Goal: Task Accomplishment & Management: Manage account settings

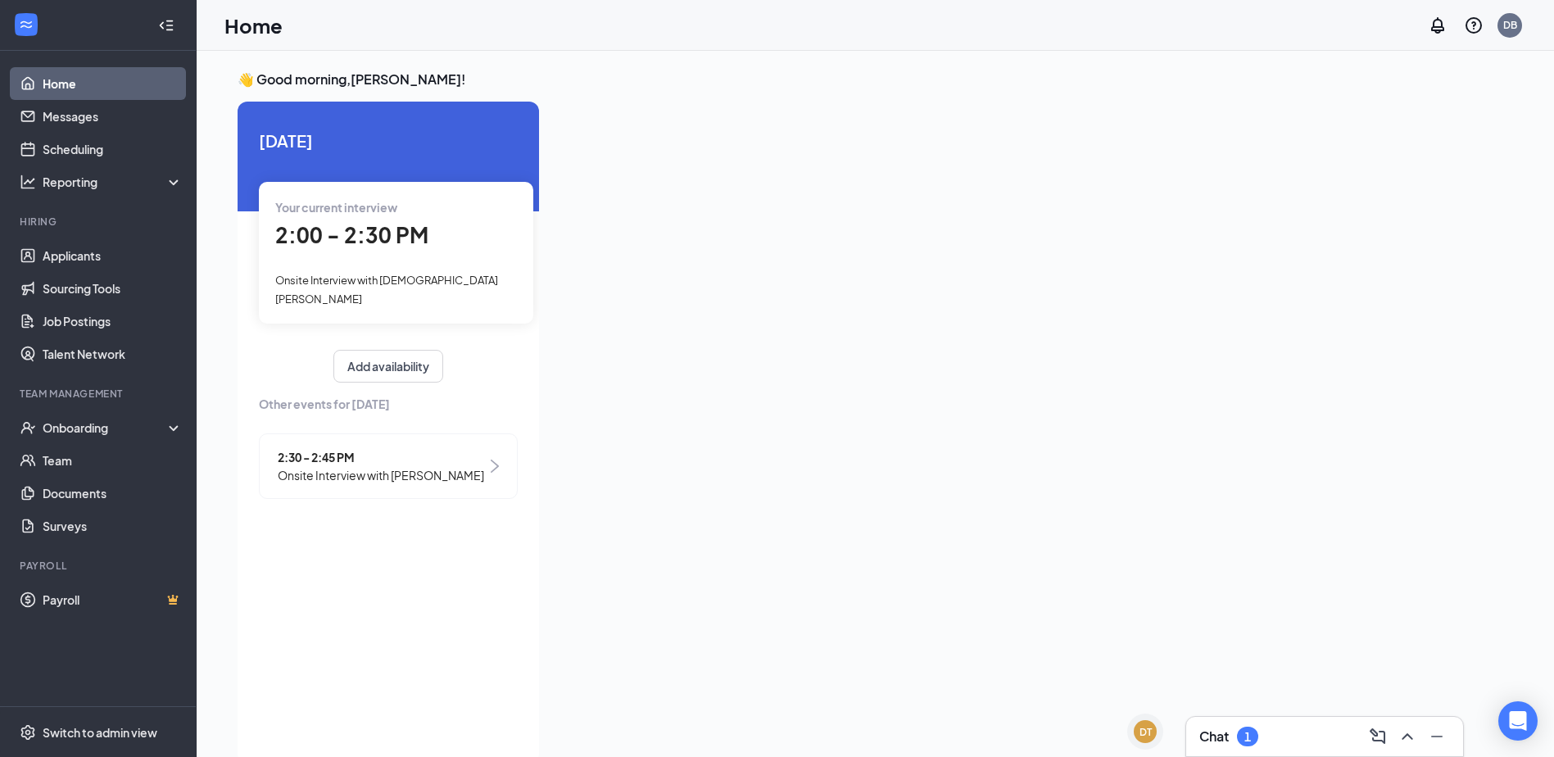
click at [349, 270] on div "Your current interview 2:00 - 2:30 PM Onsite Interview with [PERSON_NAME]" at bounding box center [396, 253] width 275 height 142
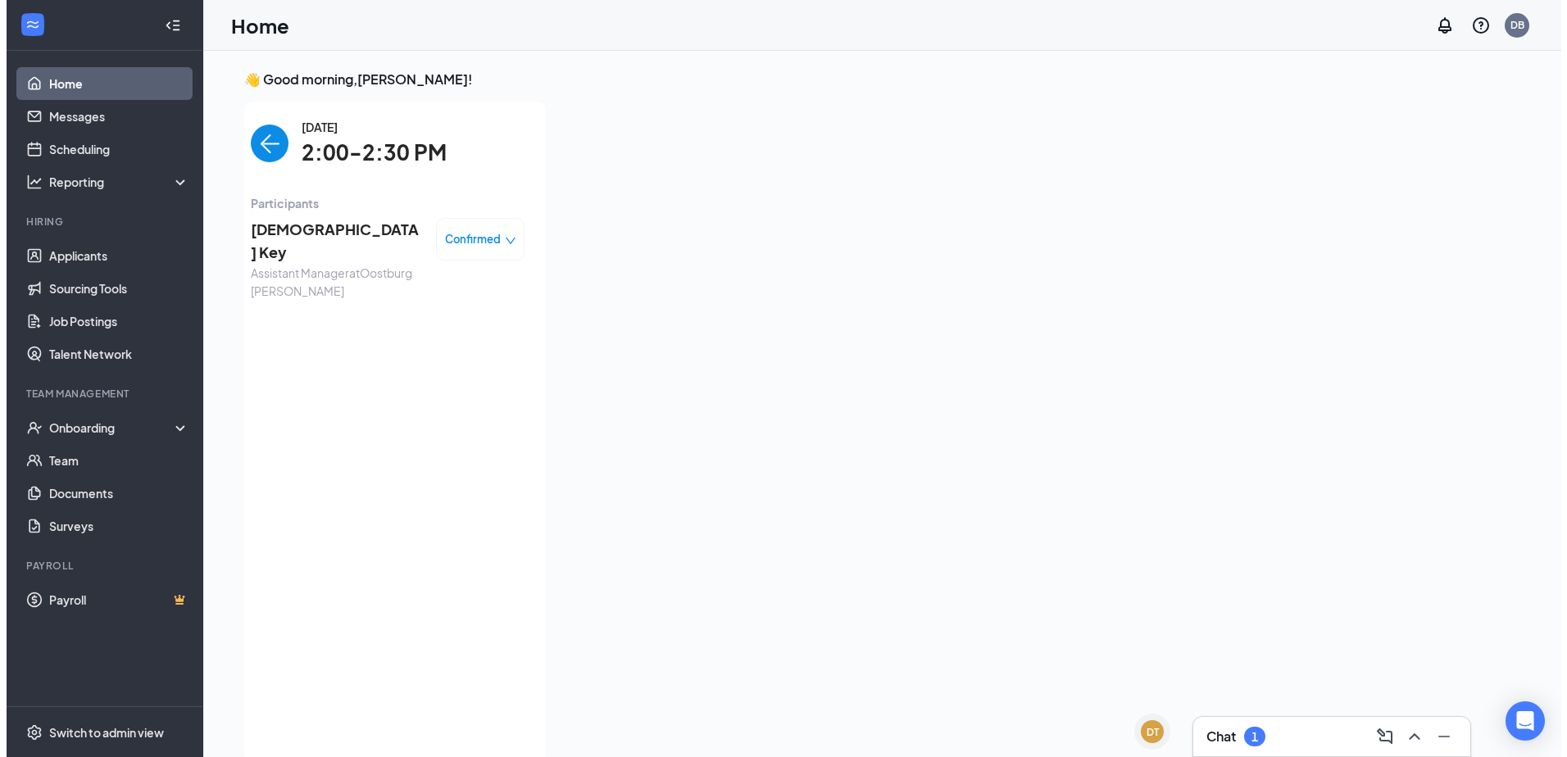
scroll to position [7, 0]
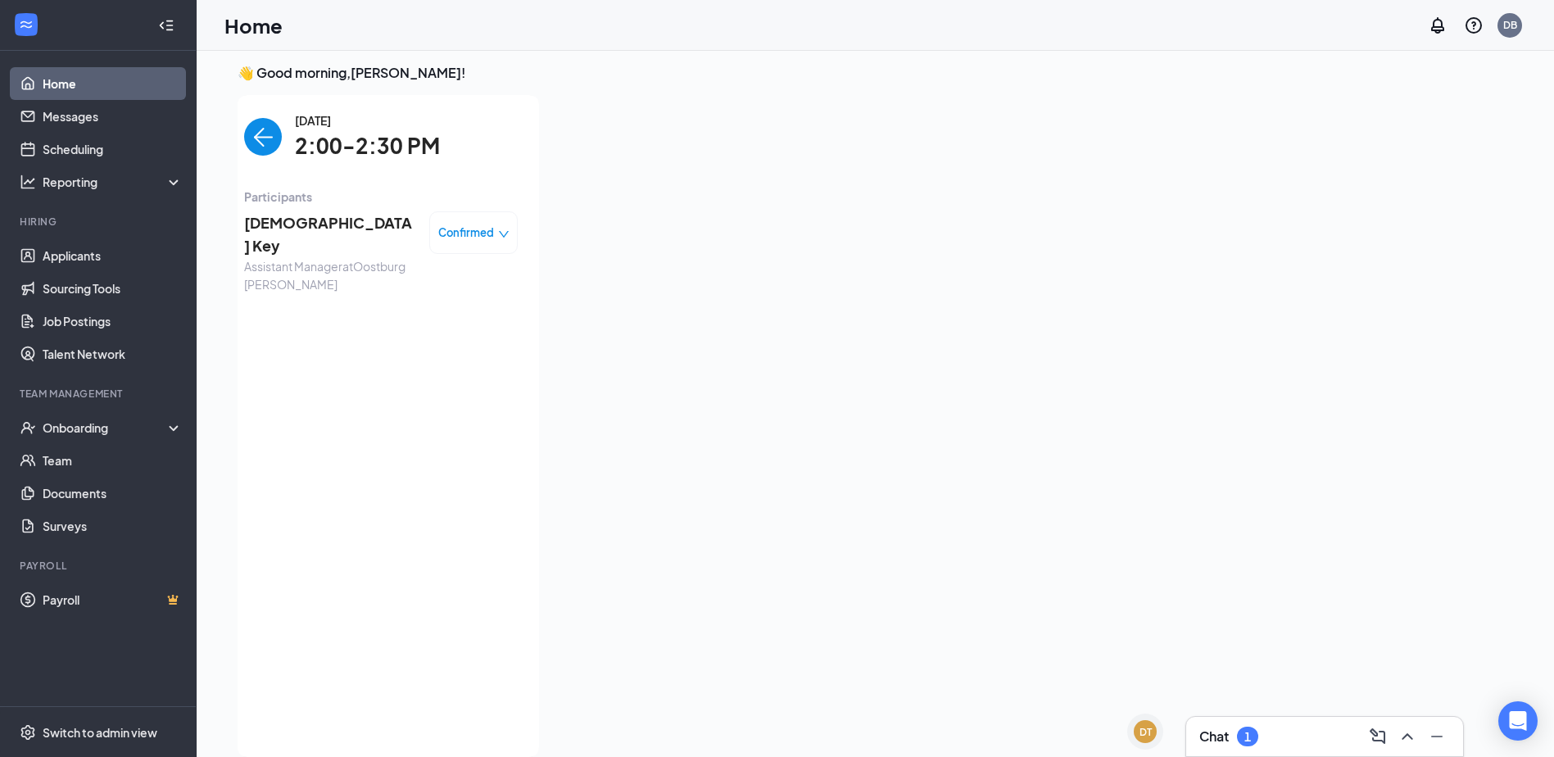
click at [279, 232] on span "[DEMOGRAPHIC_DATA] Key" at bounding box center [330, 234] width 172 height 47
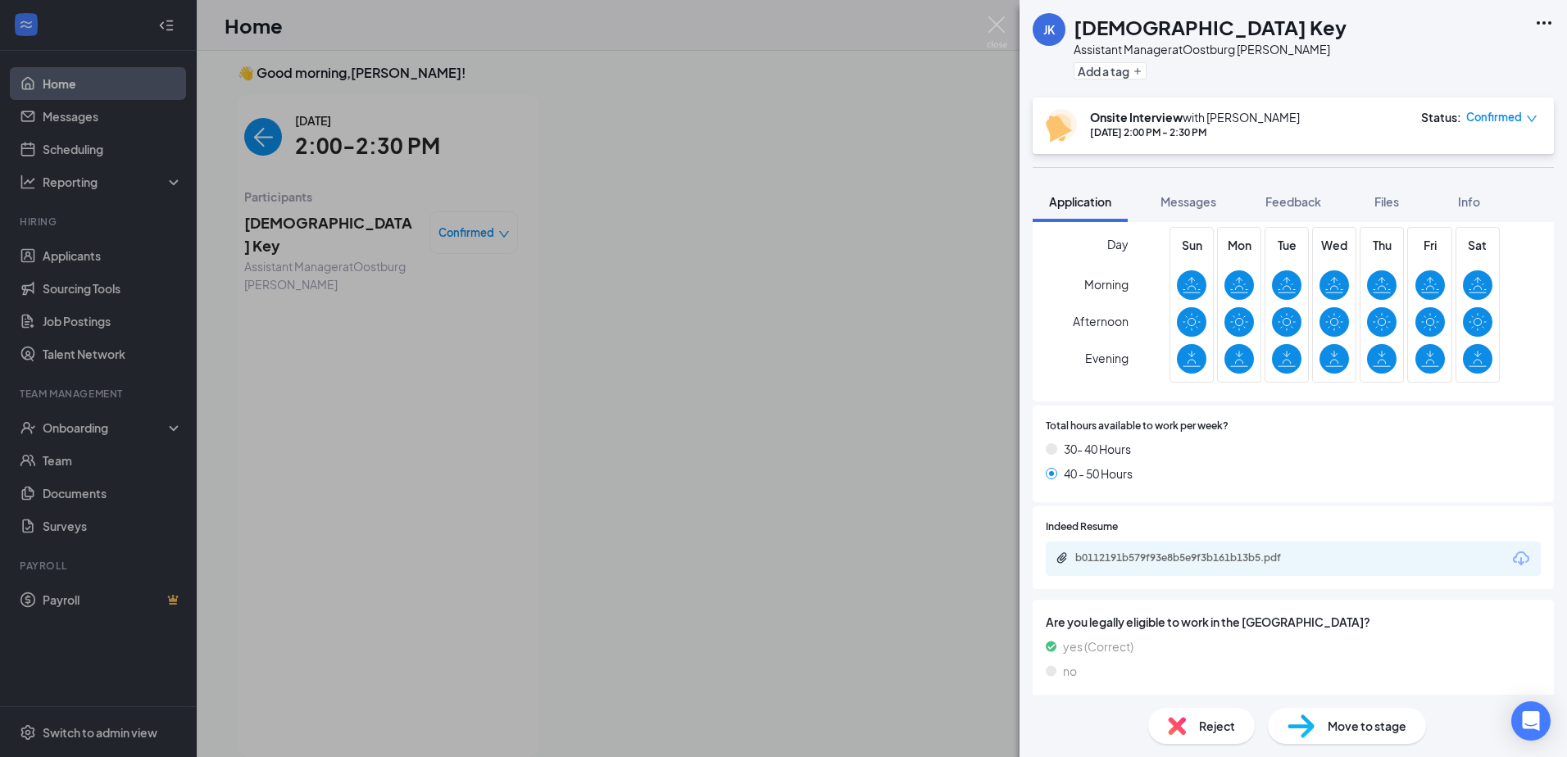
scroll to position [574, 0]
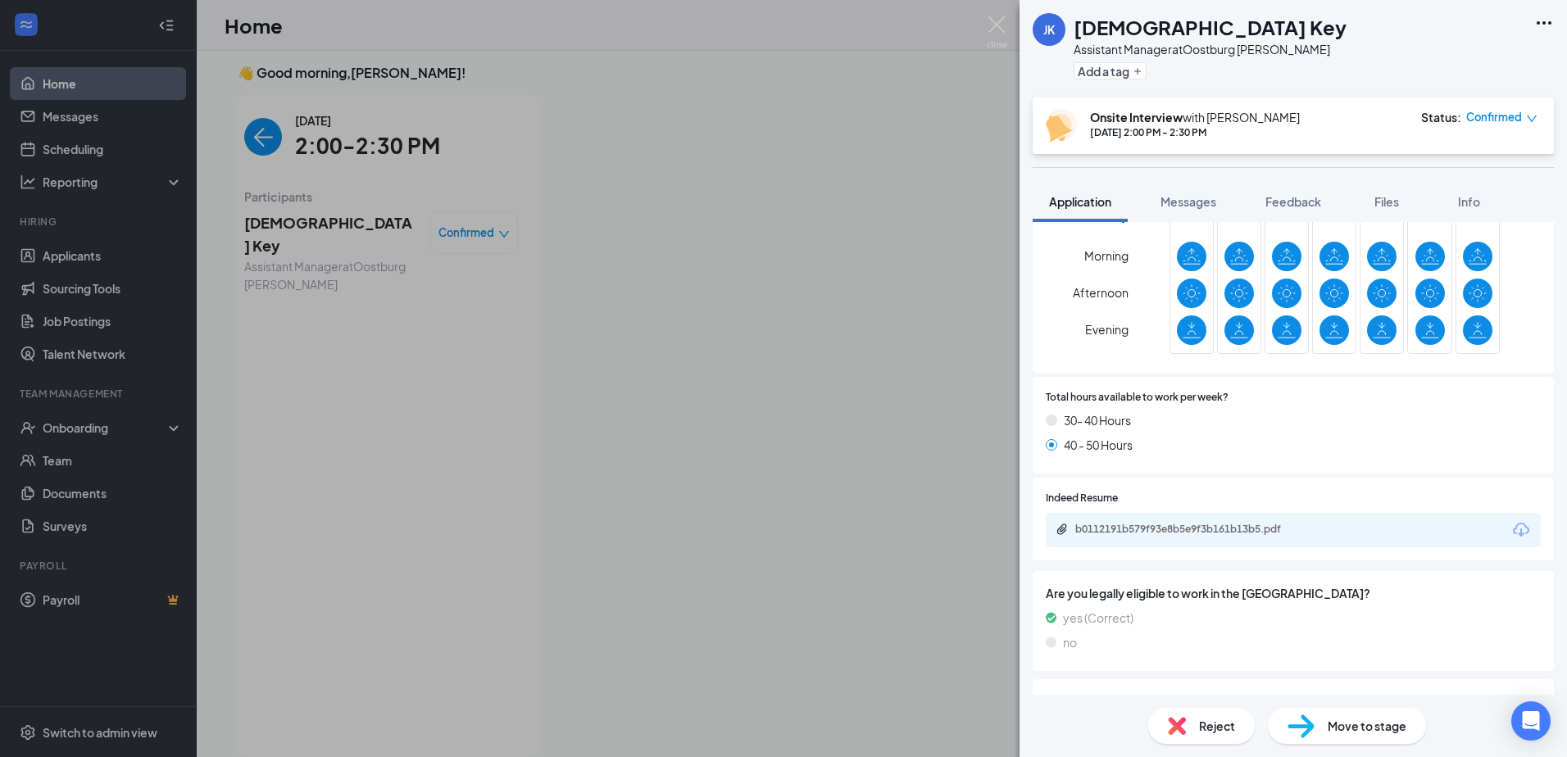
click at [1172, 534] on div "b0112191b579f93e8b5e9f3b161b13b5.pdf" at bounding box center [1189, 529] width 229 height 13
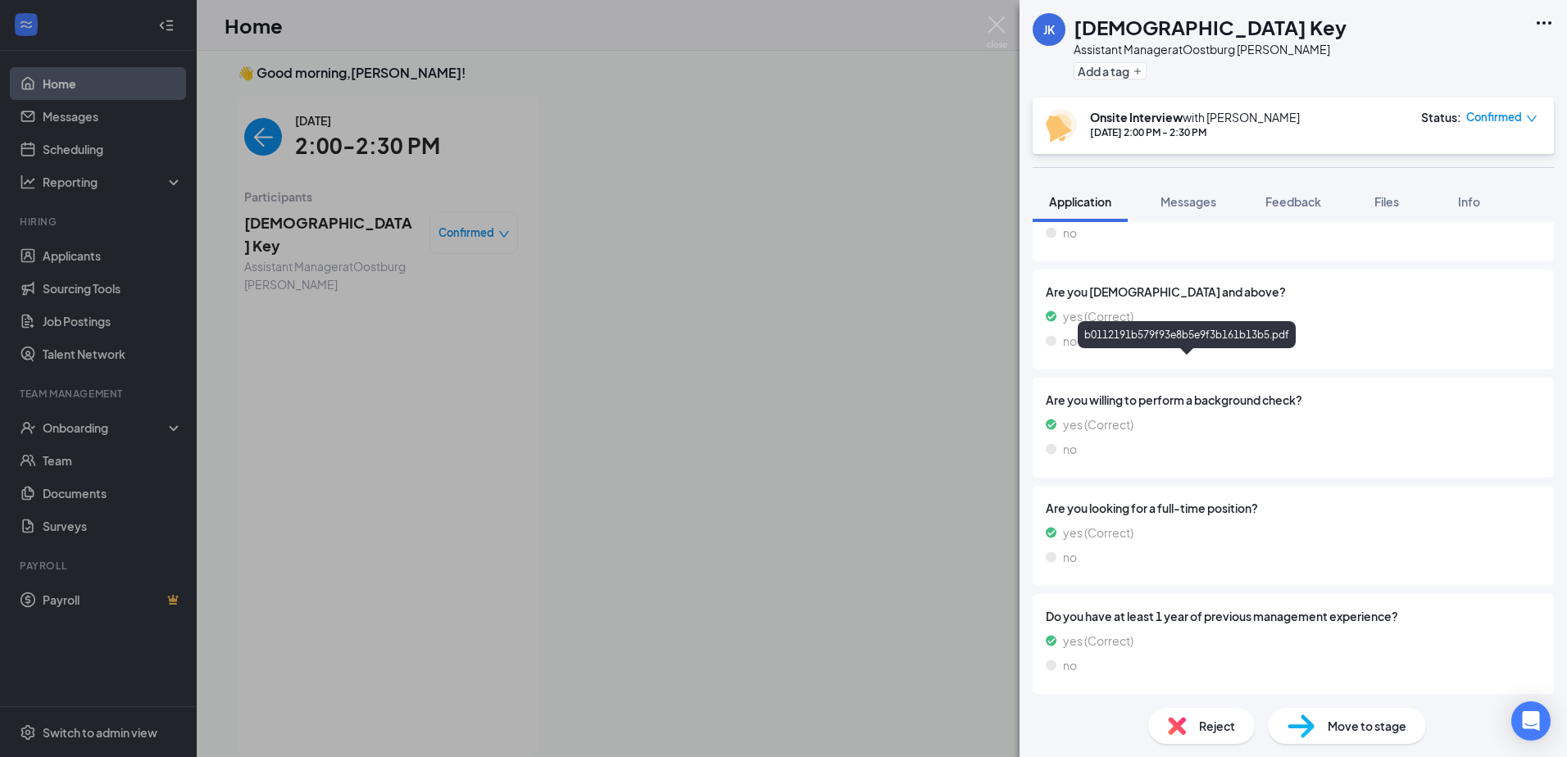
scroll to position [987, 0]
click at [695, 160] on div "[PERSON_NAME] [PERSON_NAME] Key Assistant Manager at [GEOGRAPHIC_DATA] [PERSON_…" at bounding box center [783, 378] width 1567 height 757
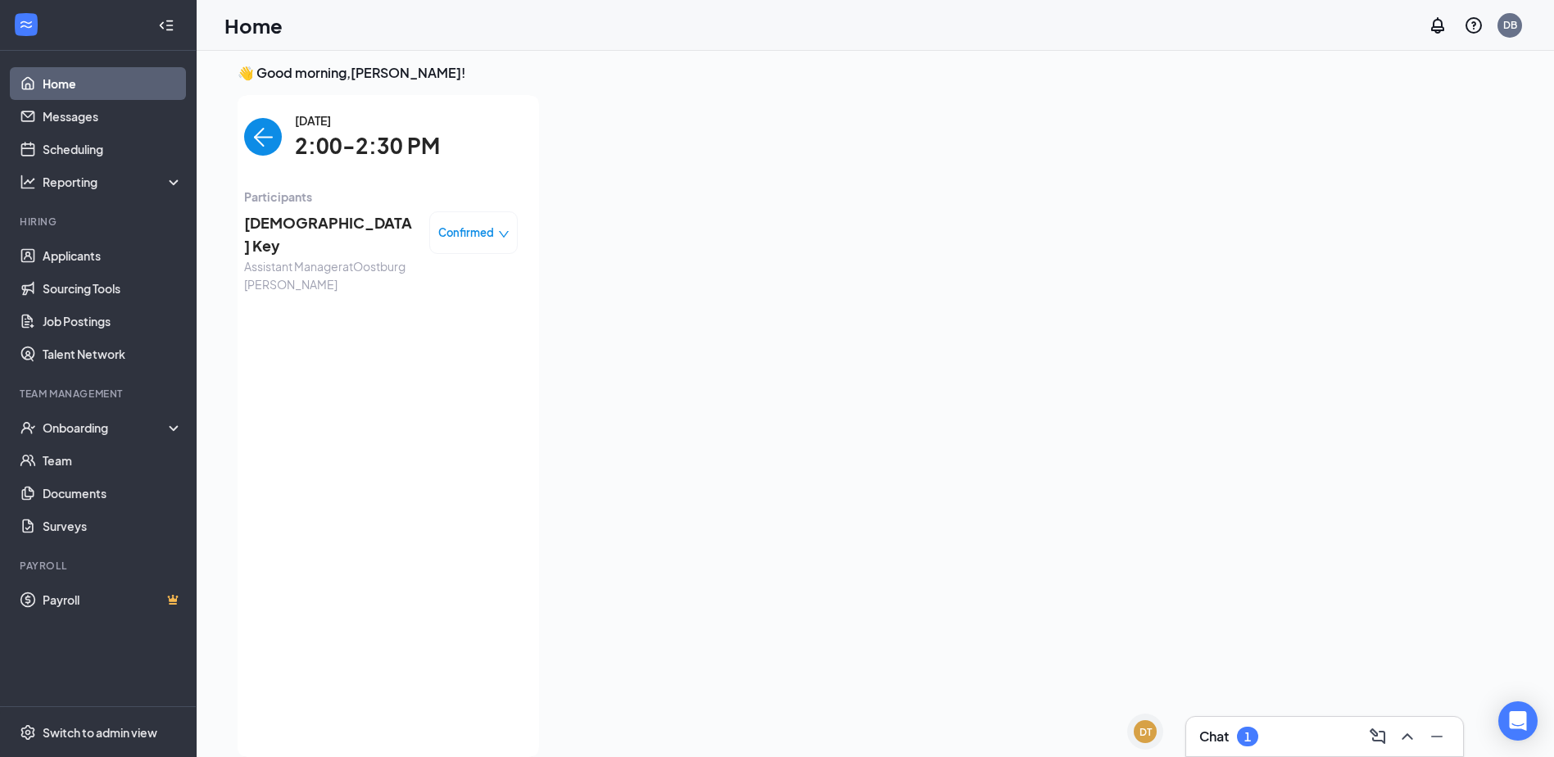
click at [258, 144] on img "back-button" at bounding box center [263, 137] width 38 height 38
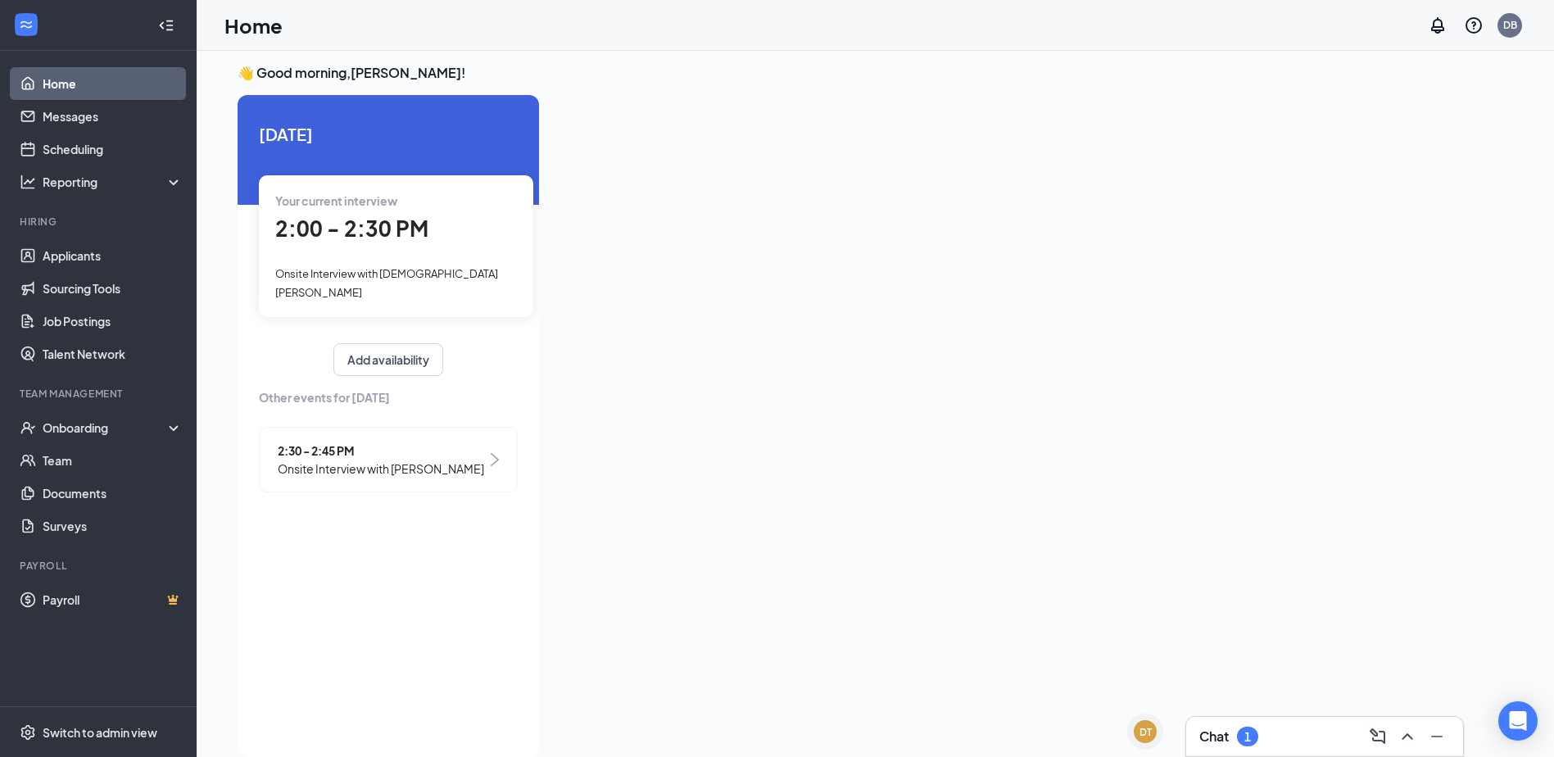
click at [327, 442] on span "2:30 - 2:45 PM" at bounding box center [381, 451] width 207 height 18
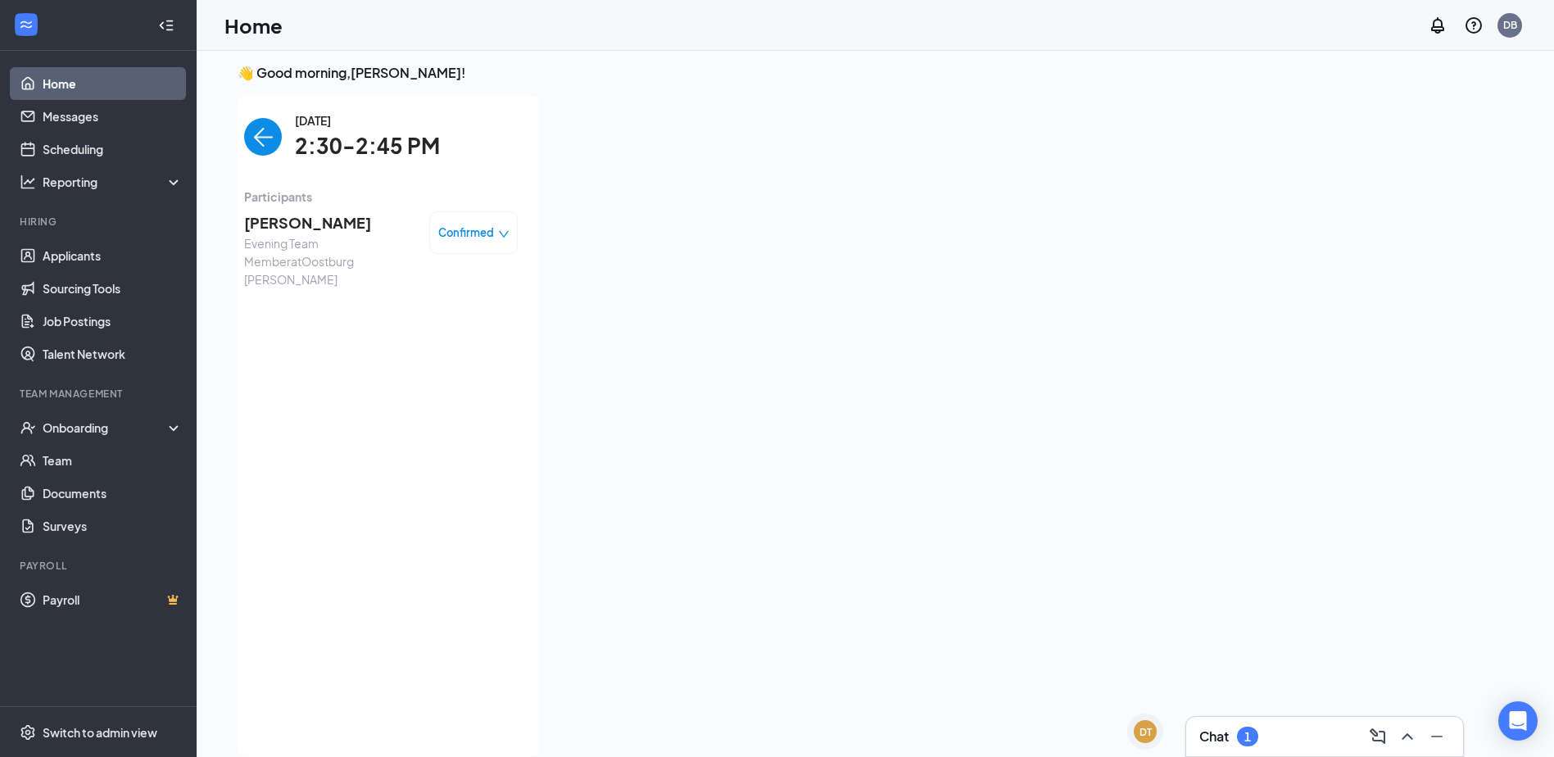
click at [278, 225] on span "[PERSON_NAME]" at bounding box center [330, 222] width 172 height 23
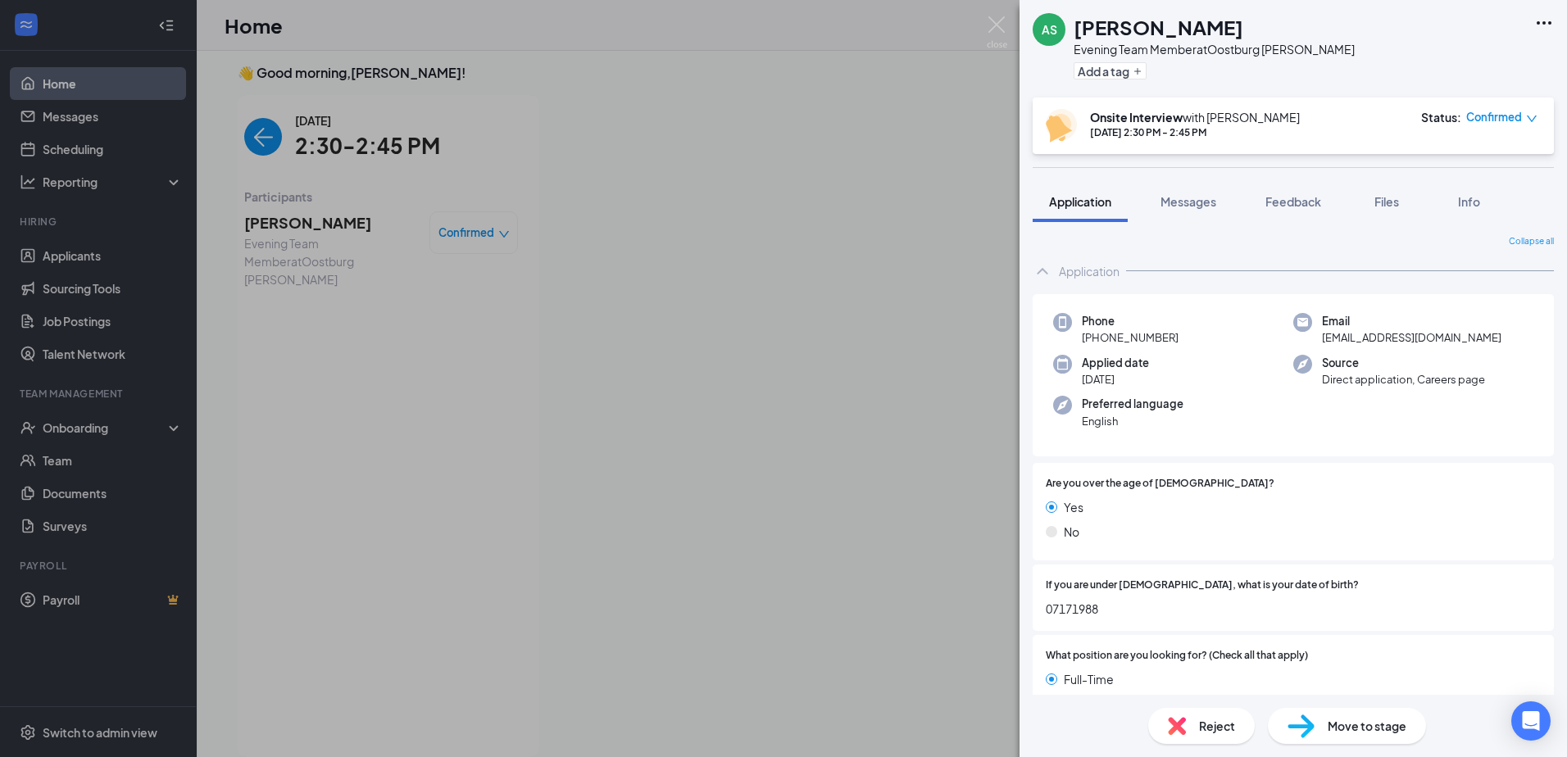
click at [1003, 26] on img at bounding box center [997, 32] width 20 height 32
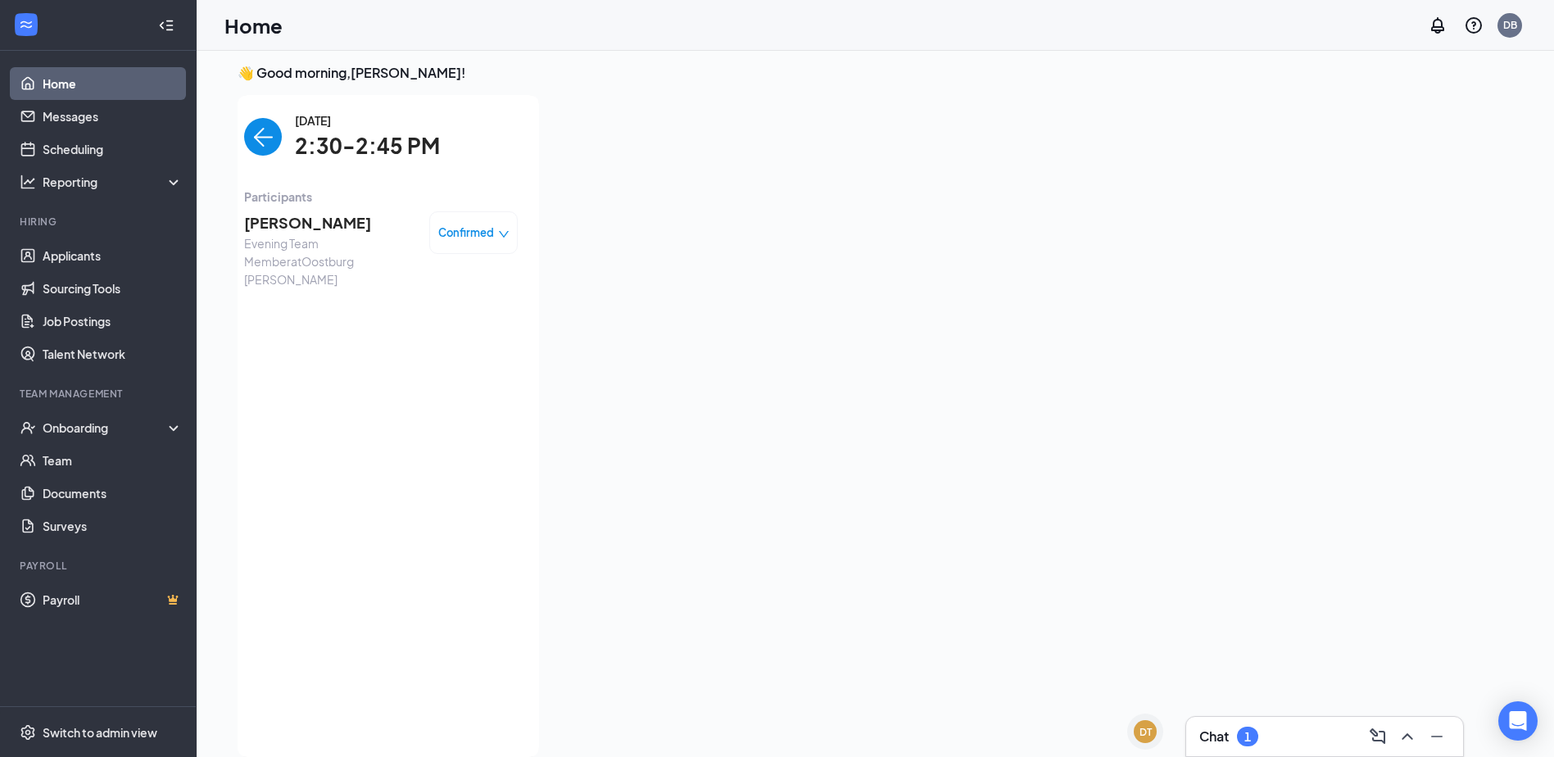
click at [270, 139] on img "back-button" at bounding box center [263, 137] width 38 height 38
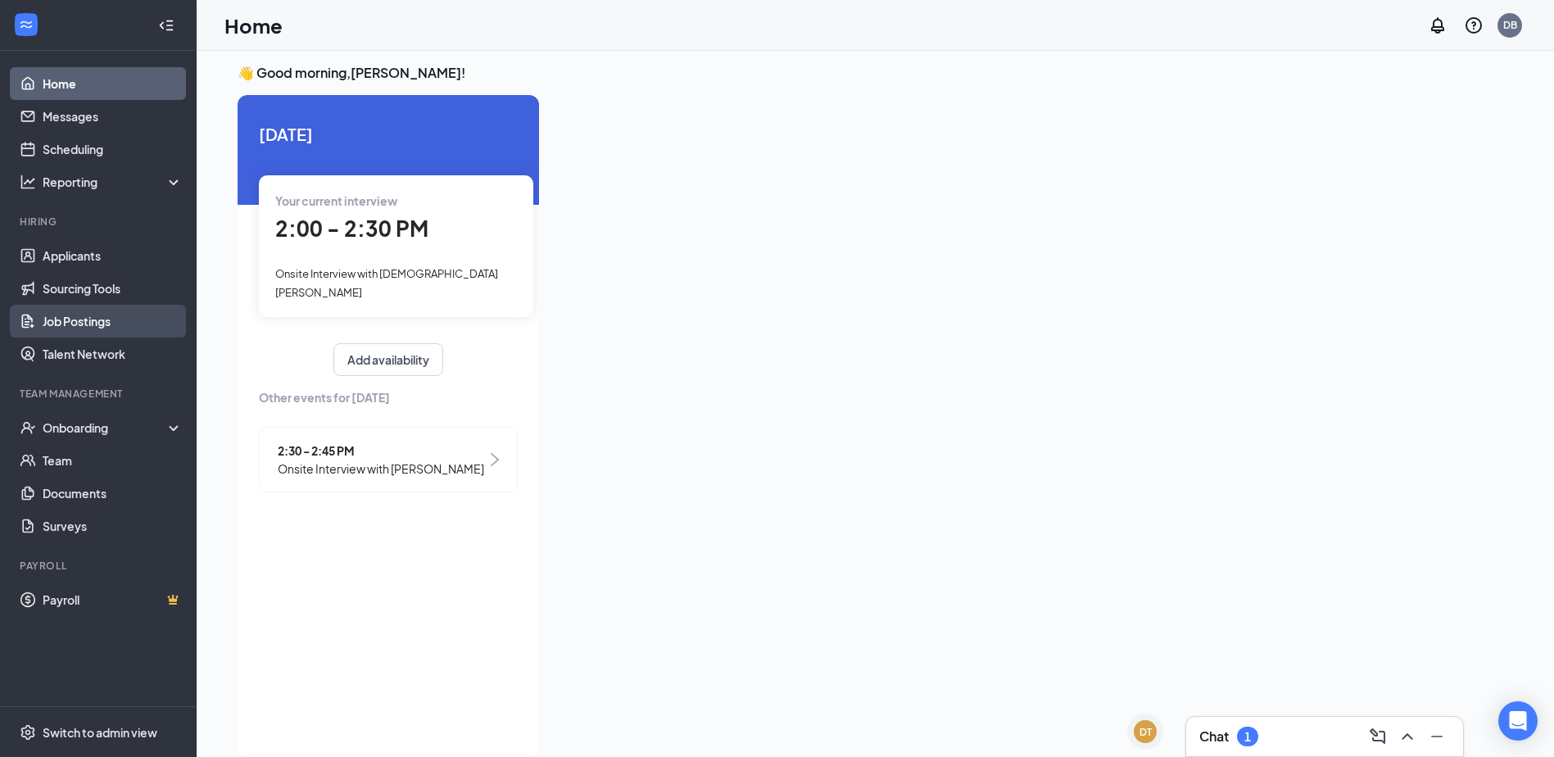
click at [75, 319] on link "Job Postings" at bounding box center [113, 321] width 140 height 33
